Goal: Task Accomplishment & Management: Manage account settings

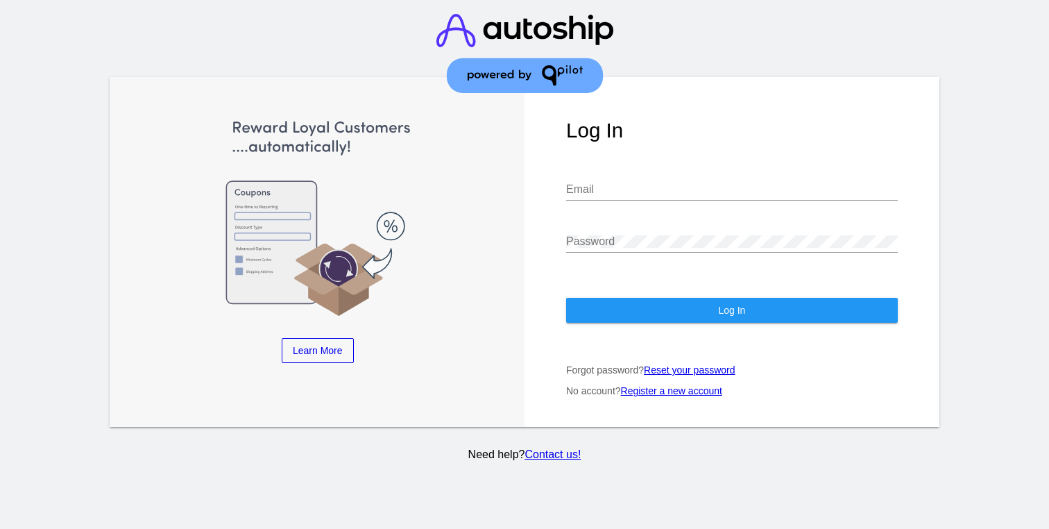
click at [601, 92] on img at bounding box center [524, 53] width 177 height 107
click at [585, 189] on div "Email" at bounding box center [732, 191] width 332 height 45
click at [599, 169] on div "Email" at bounding box center [732, 184] width 332 height 31
click at [599, 183] on input "Email" at bounding box center [732, 189] width 332 height 12
type input "[EMAIL_ADDRESS][DOMAIN_NAME]"
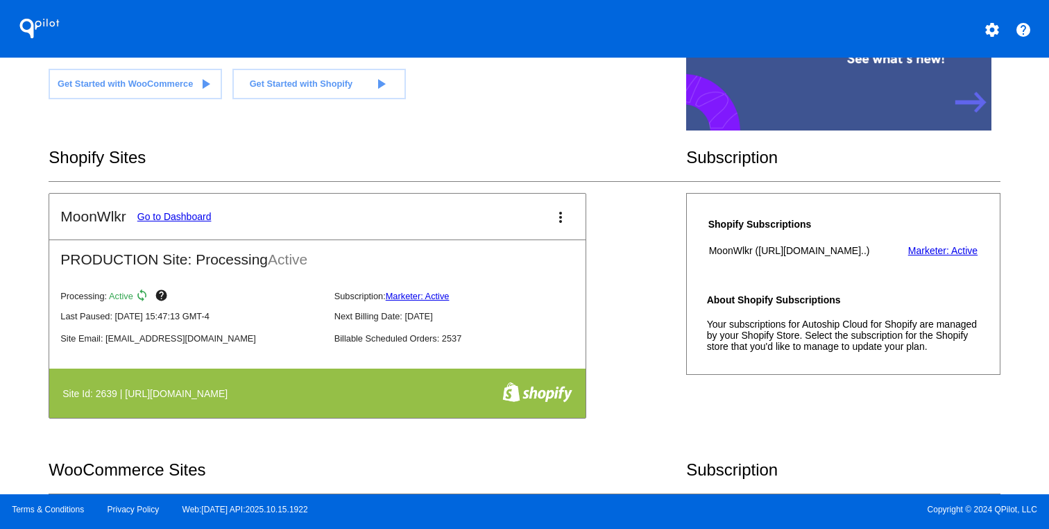
scroll to position [203, 0]
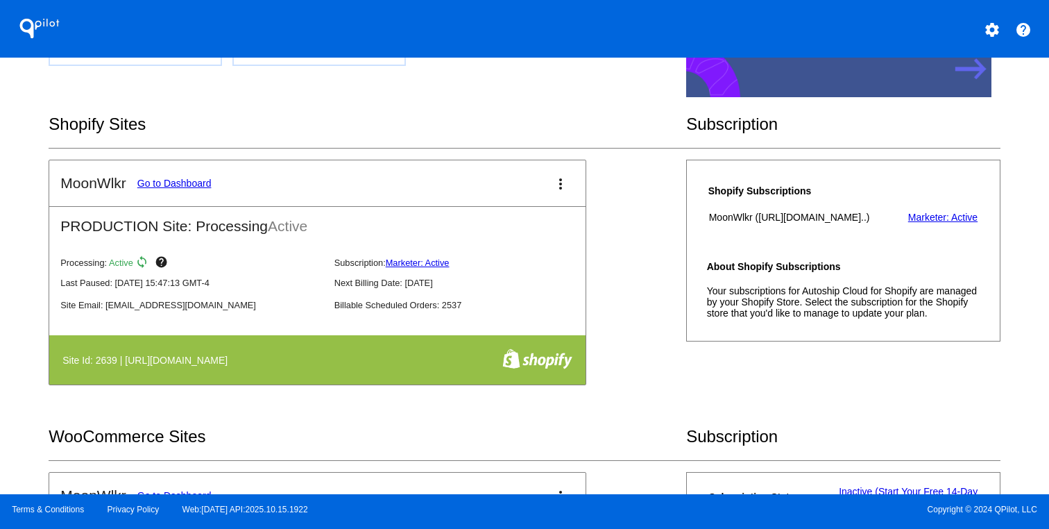
click at [428, 354] on th at bounding box center [498, 360] width 149 height 24
click at [180, 178] on link "Go to Dashboard" at bounding box center [174, 183] width 74 height 11
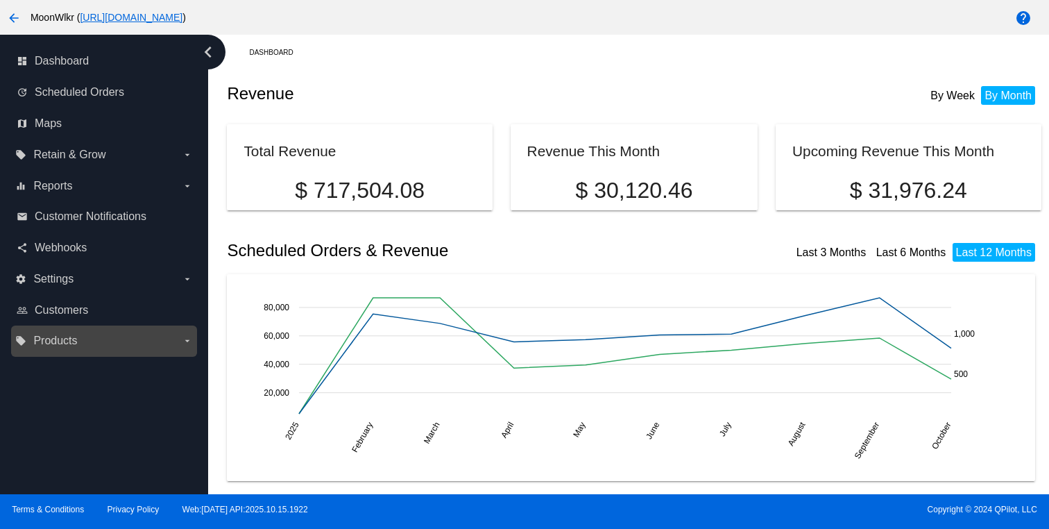
click at [119, 345] on label "local_offer Products arrow_drop_down" at bounding box center [103, 340] width 177 height 22
click at [0, 0] on input "local_offer Products arrow_drop_down" at bounding box center [0, 0] width 0 height 0
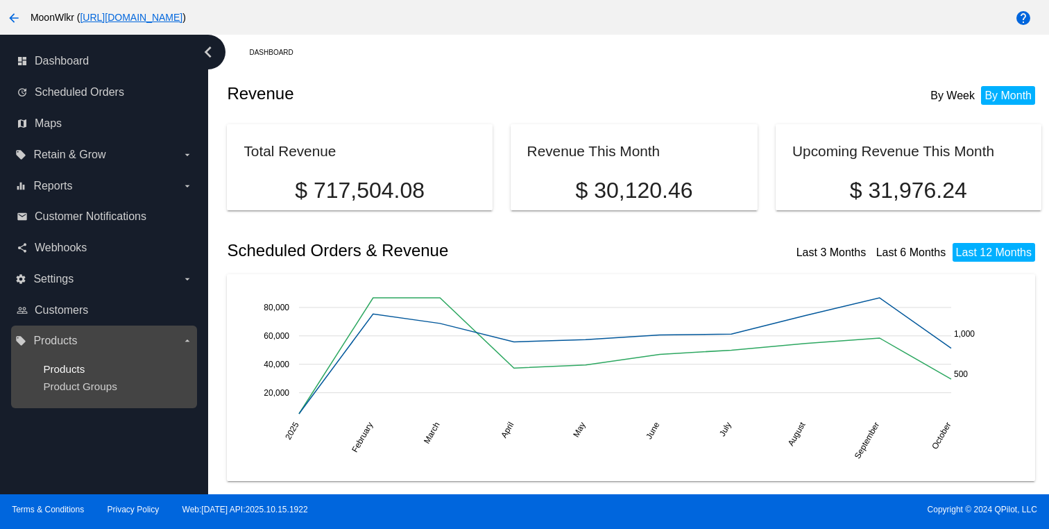
click at [74, 371] on span "Products" at bounding box center [64, 369] width 42 height 12
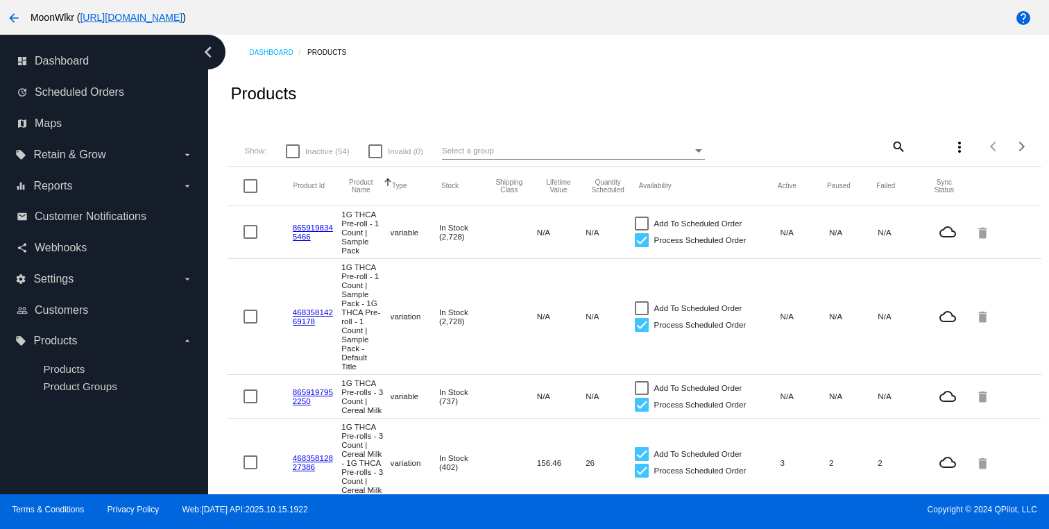
click at [502, 157] on div "Select a group" at bounding box center [567, 150] width 250 height 17
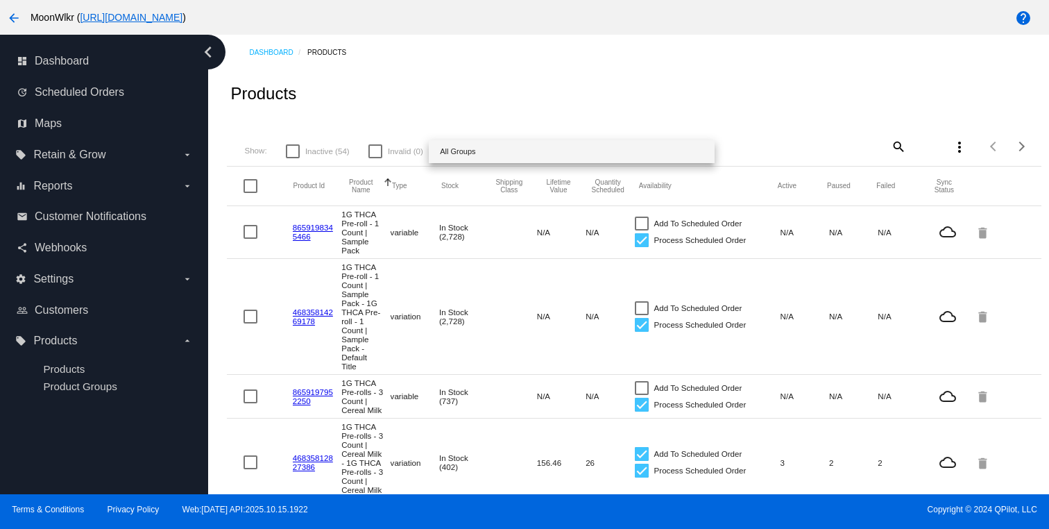
click at [471, 127] on div at bounding box center [524, 264] width 1049 height 529
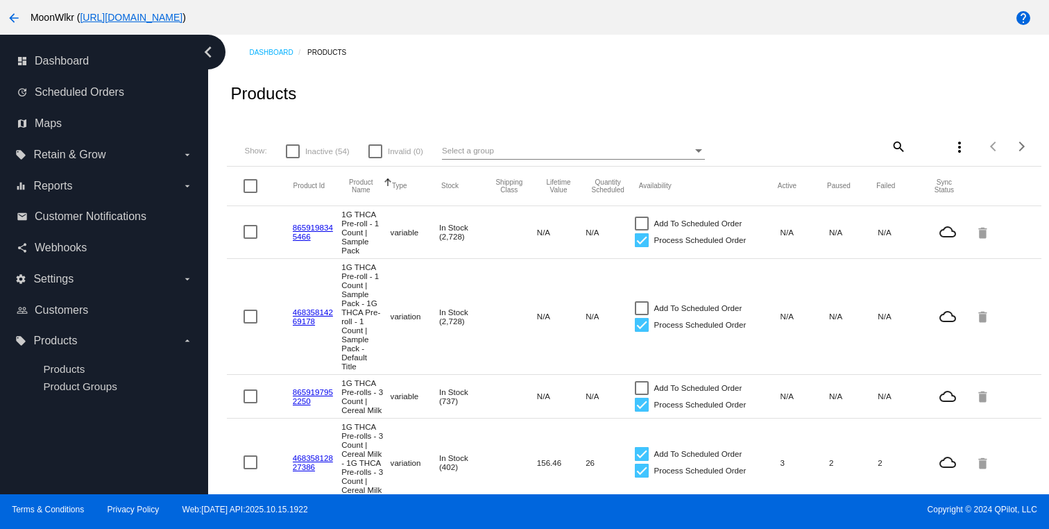
click at [898, 144] on mat-icon "search" at bounding box center [897, 146] width 17 height 22
click at [859, 144] on input "Search" at bounding box center [838, 144] width 135 height 11
paste input "D8 Black Raspberry"
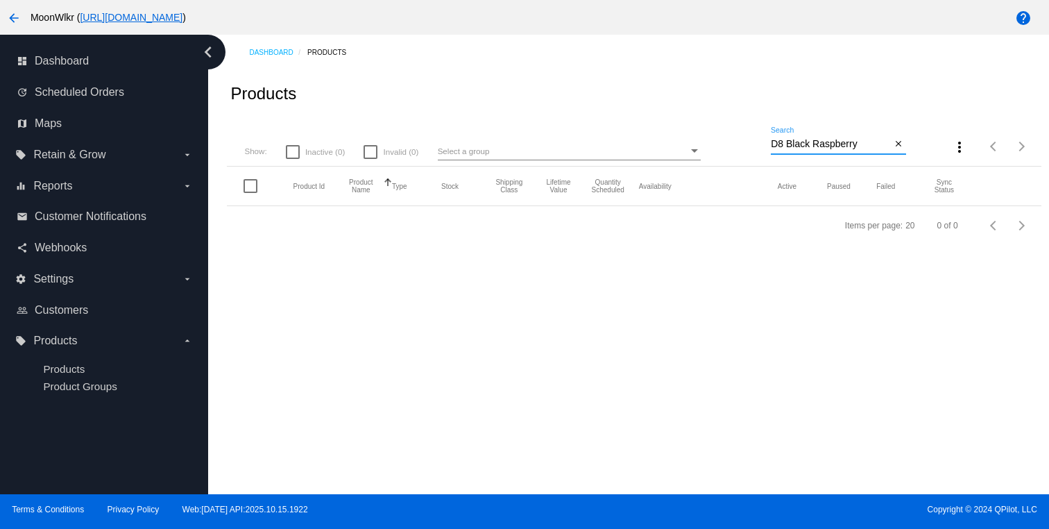
paste input "elta 8 Gummies —"
type input "Delta 8 Gummies — Black Raspberry"
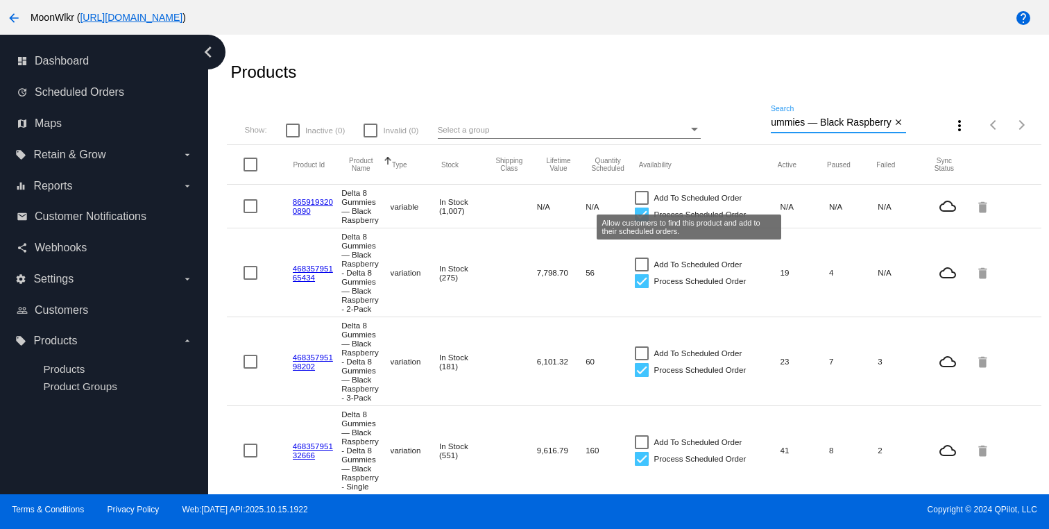
scroll to position [0, 0]
click at [641, 197] on div at bounding box center [642, 198] width 14 height 14
click at [641, 205] on input "Add To Scheduled Order" at bounding box center [641, 205] width 1 height 1
checkbox input "true"
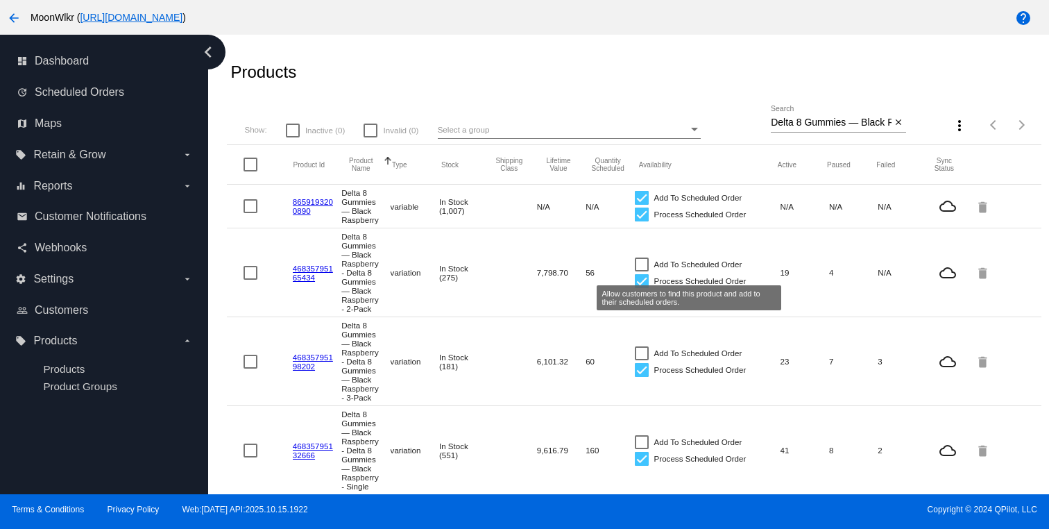
click at [641, 269] on div at bounding box center [642, 264] width 14 height 14
click at [641, 271] on input "Add To Scheduled Order" at bounding box center [641, 271] width 1 height 1
checkbox input "true"
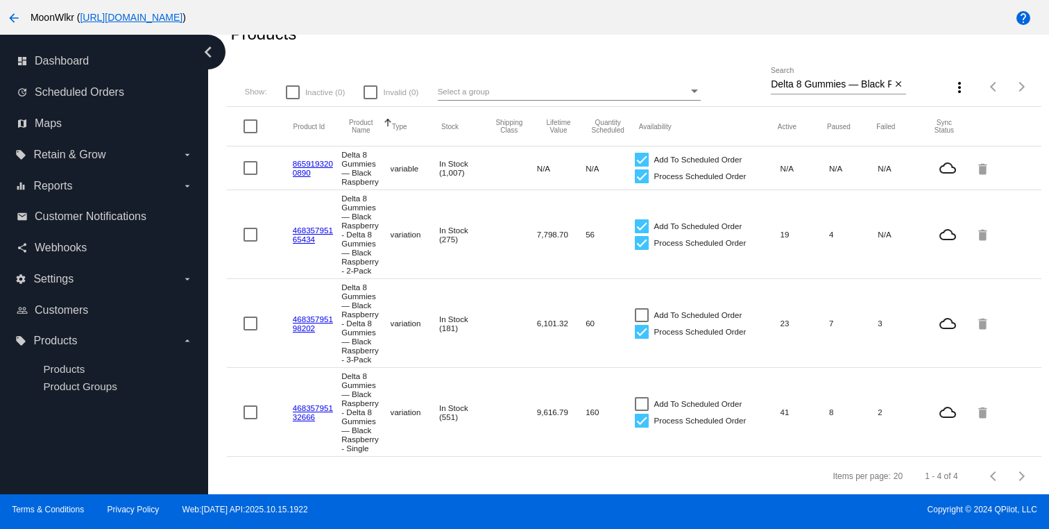
scroll to position [84, 0]
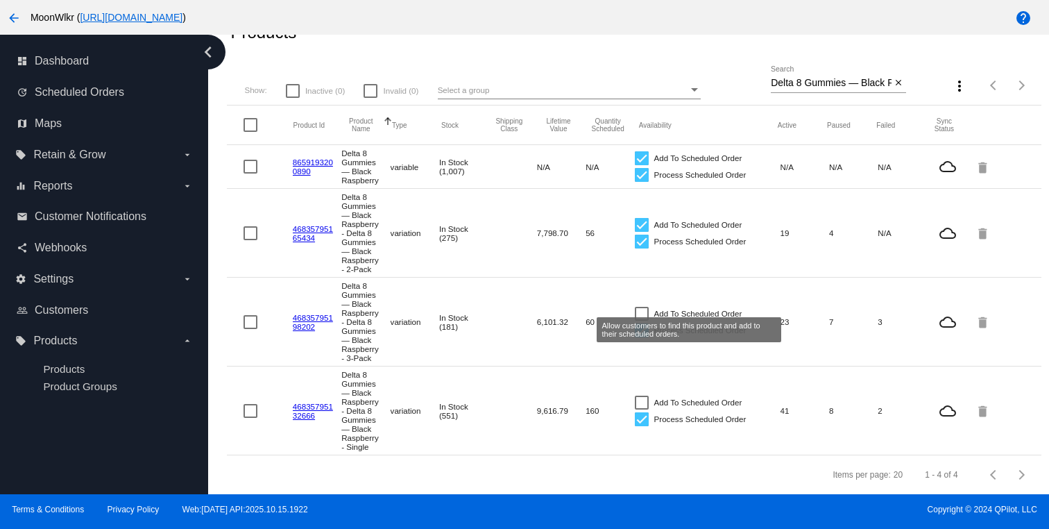
click at [641, 307] on div at bounding box center [642, 314] width 14 height 14
click at [641, 320] on input "Add To Scheduled Order" at bounding box center [641, 320] width 1 height 1
checkbox input "true"
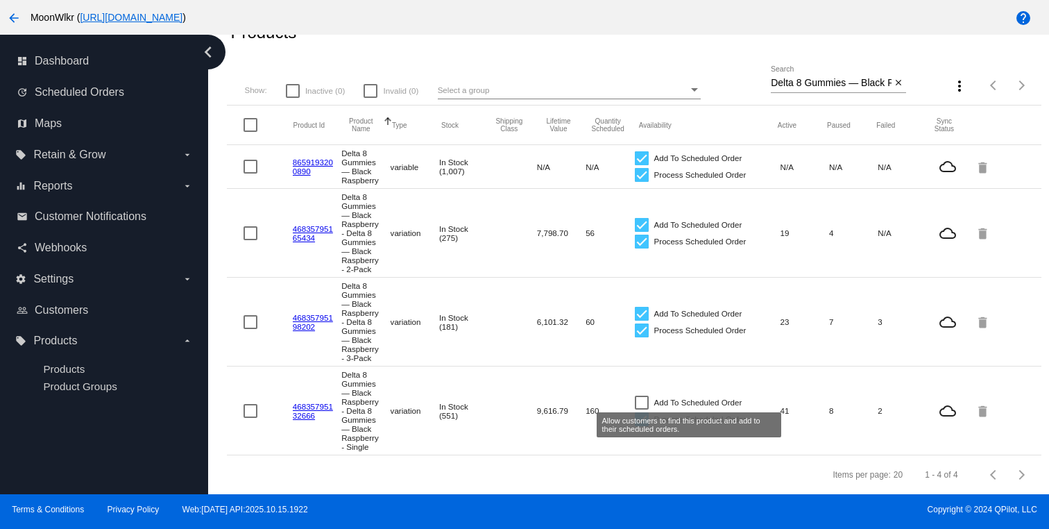
click at [640, 401] on div at bounding box center [642, 402] width 14 height 14
click at [641, 409] on input "Add To Scheduled Order" at bounding box center [641, 409] width 1 height 1
checkbox input "true"
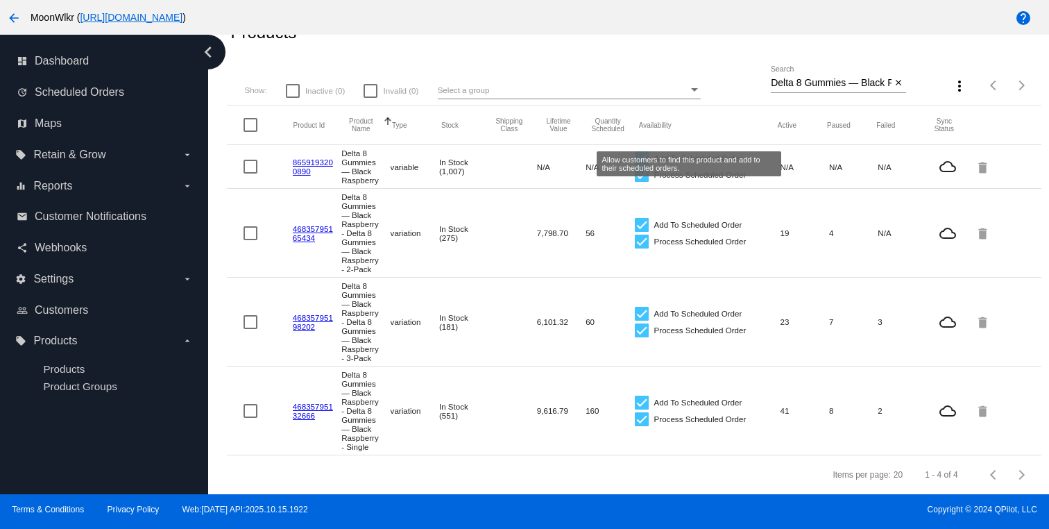
click at [643, 151] on div at bounding box center [642, 158] width 14 height 14
click at [642, 165] on input "Add To Scheduled Order" at bounding box center [641, 165] width 1 height 1
checkbox input "false"
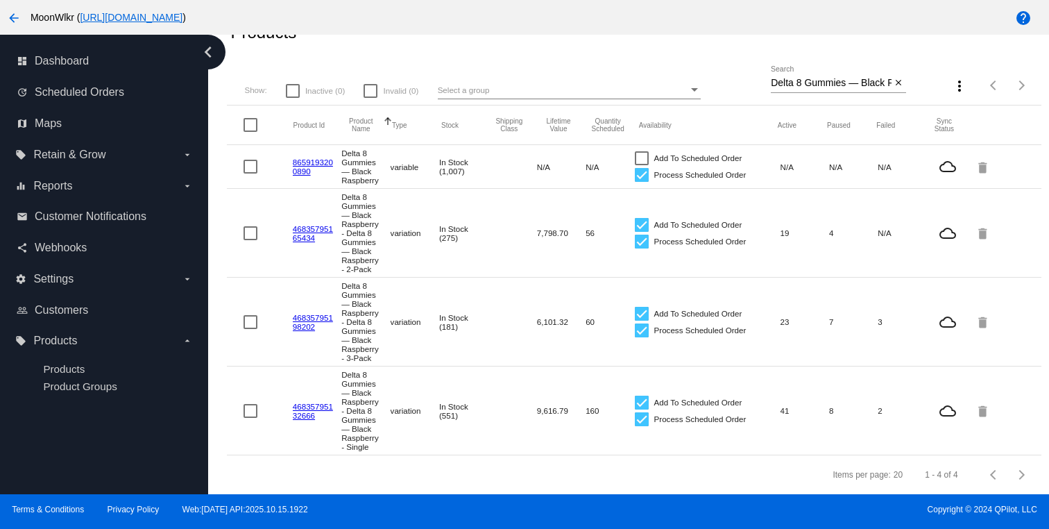
drag, startPoint x: 323, startPoint y: 156, endPoint x: 291, endPoint y: 144, distance: 34.3
click at [291, 145] on mat-row "8659193200890 Delta 8 Gummies — Black Raspberry variable In Stock (1,007) N/A N…" at bounding box center [634, 167] width 814 height 44
copy mat-row "8659193200890"
